Goal: Find specific page/section: Find specific page/section

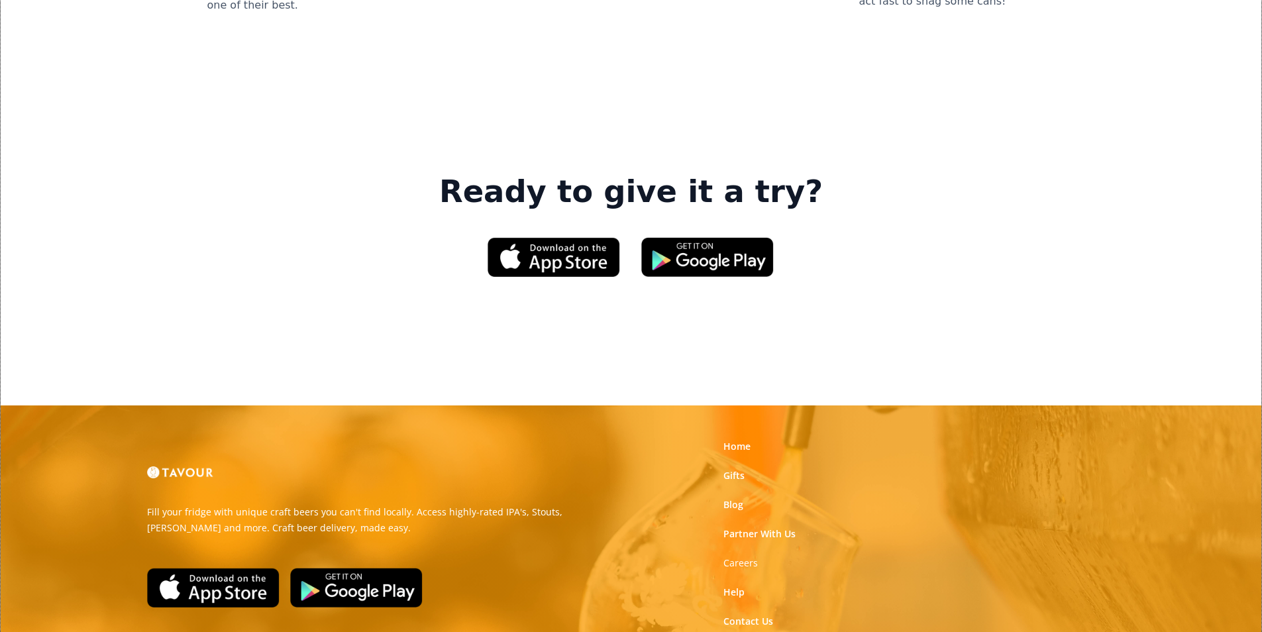
scroll to position [1988, 0]
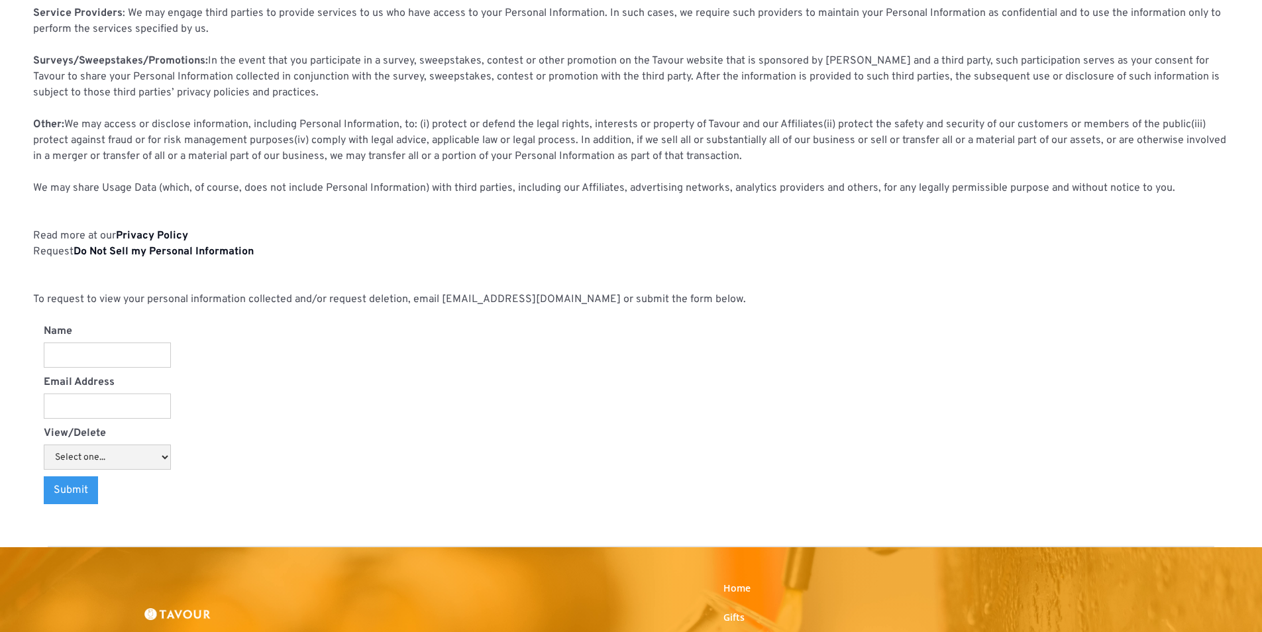
scroll to position [1259, 0]
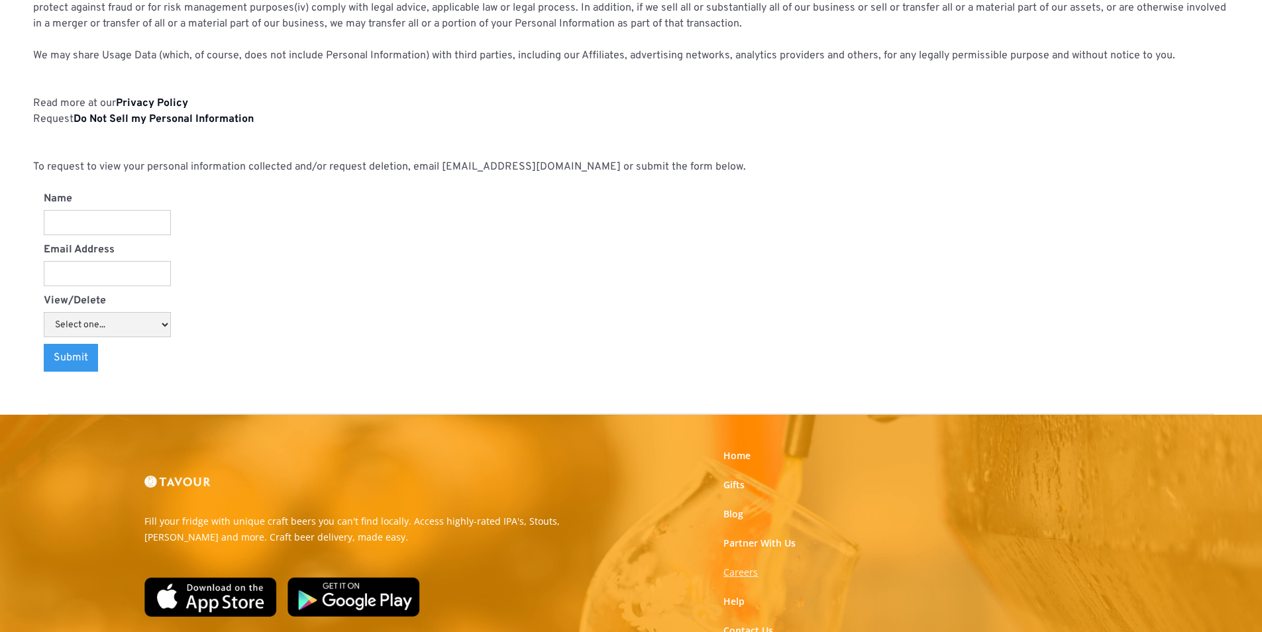
click at [744, 572] on strong "Careers" at bounding box center [741, 572] width 34 height 13
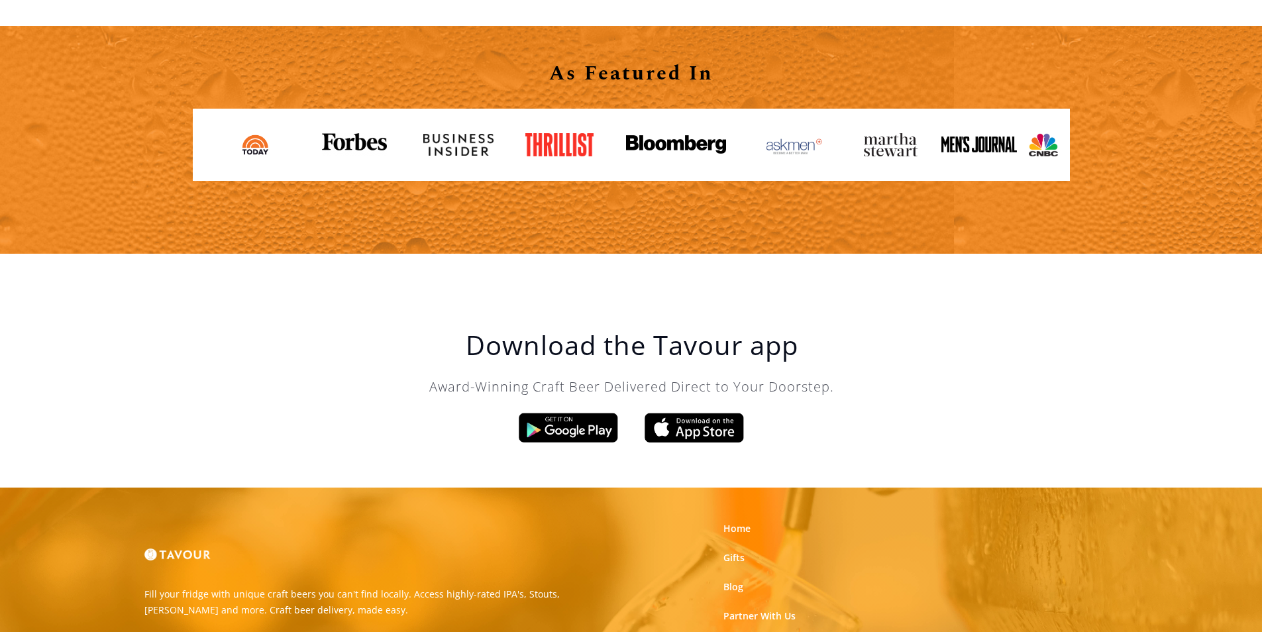
scroll to position [2120, 0]
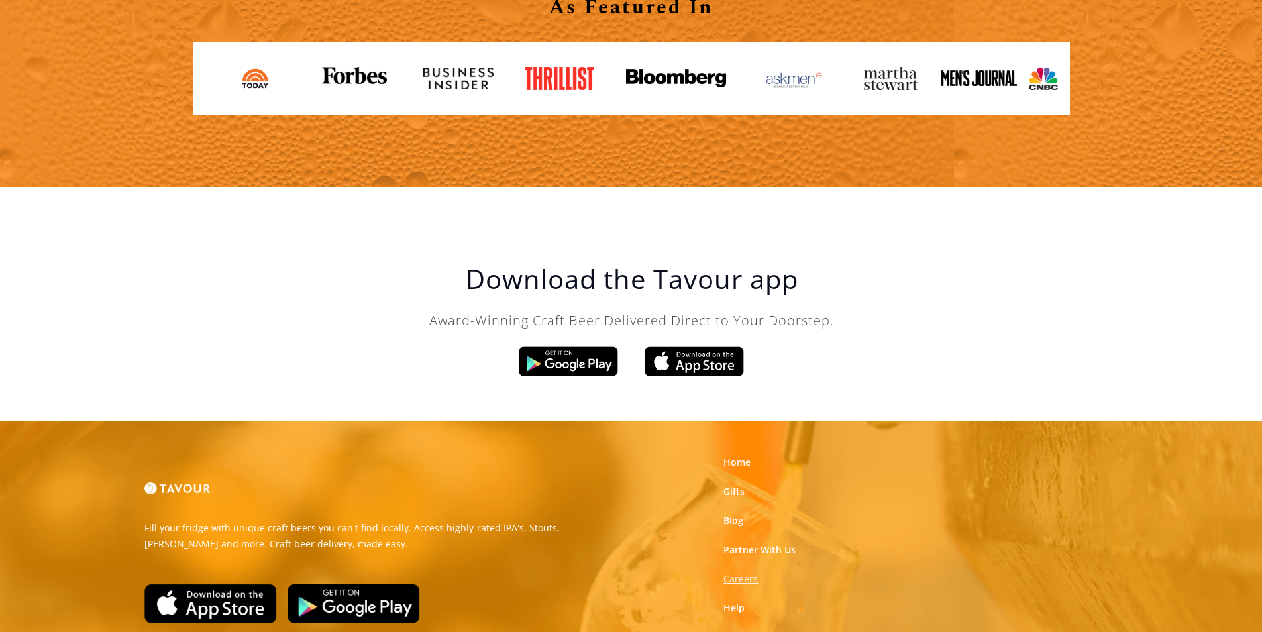
click at [732, 576] on strong "Careers" at bounding box center [741, 578] width 34 height 13
